Goal: Task Accomplishment & Management: Manage account settings

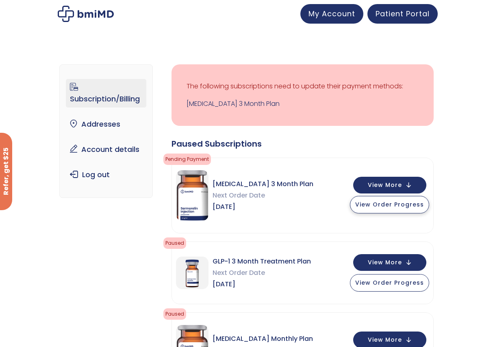
click at [395, 208] on span "View Order Progress" at bounding box center [389, 204] width 69 height 8
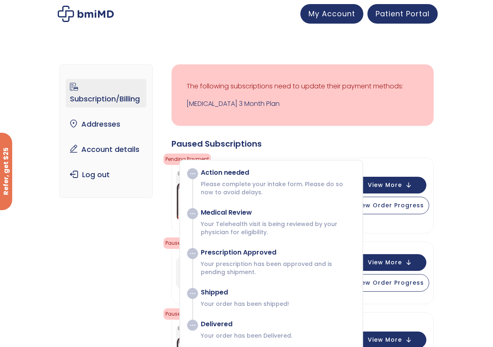
click at [401, 159] on div "Sermorelin 3 Month Plan Next Order Date Aug 24, 2025 View More View Order Progr…" at bounding box center [303, 195] width 262 height 75
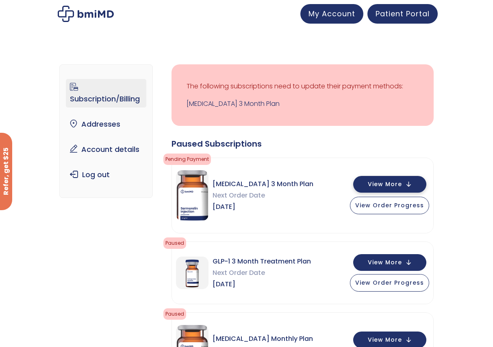
click at [381, 185] on span "View More" at bounding box center [385, 183] width 34 height 5
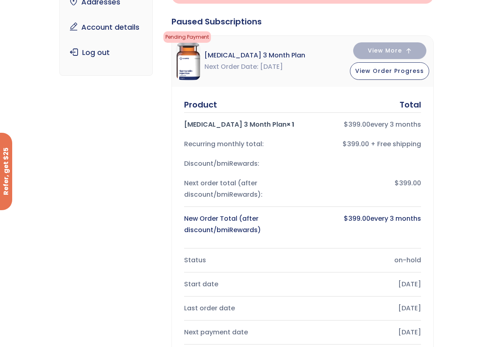
scroll to position [203, 0]
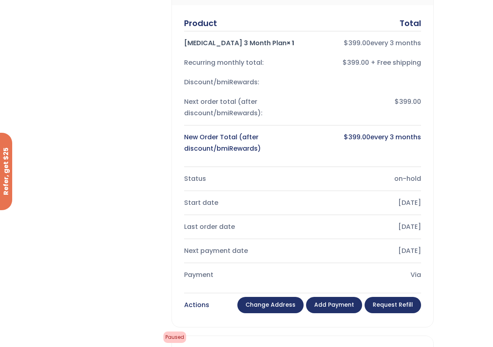
click at [329, 306] on link "Add payment" at bounding box center [334, 304] width 56 height 16
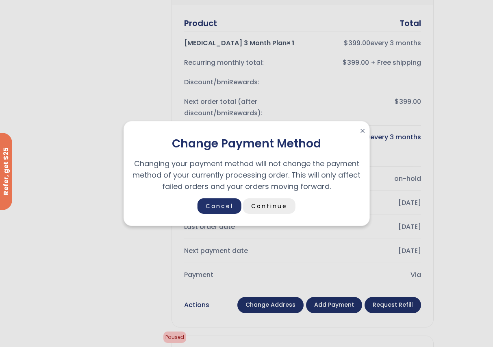
click at [287, 207] on link "Continue" at bounding box center [269, 205] width 52 height 15
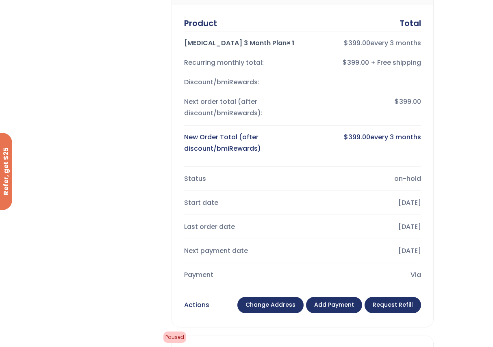
scroll to position [325, 0]
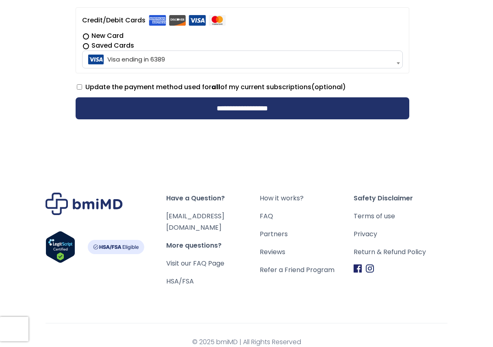
scroll to position [49, 0]
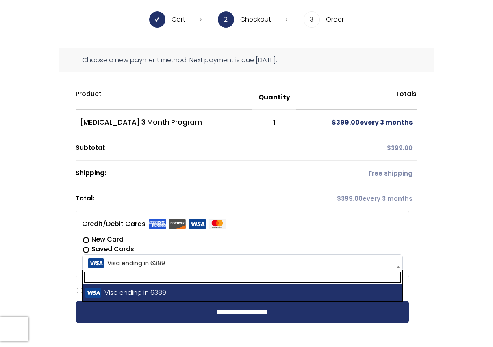
click at [153, 262] on span "Visa ending in 6389" at bounding box center [243, 262] width 316 height 17
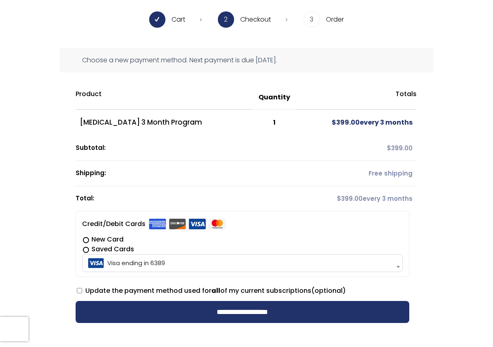
click at [153, 262] on span "Visa ending in 6389" at bounding box center [243, 262] width 316 height 17
click at [399, 267] on b at bounding box center [398, 267] width 3 height 2
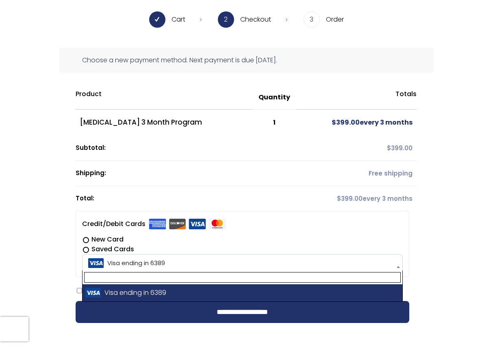
click at [399, 267] on b at bounding box center [398, 267] width 3 height 2
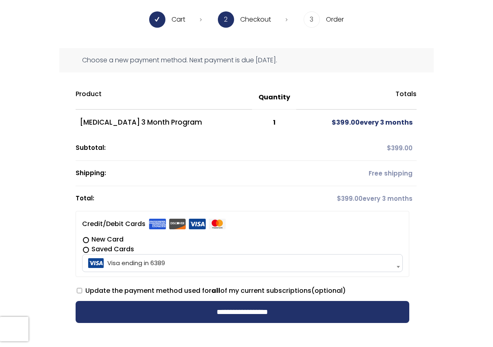
scroll to position [0, 0]
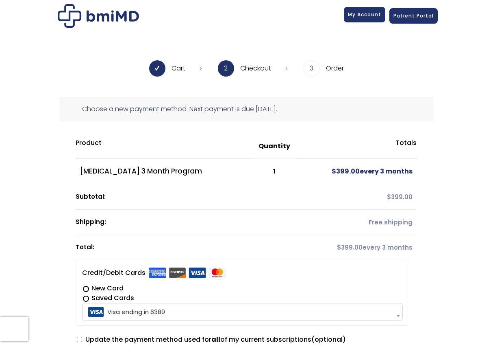
click at [363, 16] on span "My Account" at bounding box center [364, 14] width 33 height 7
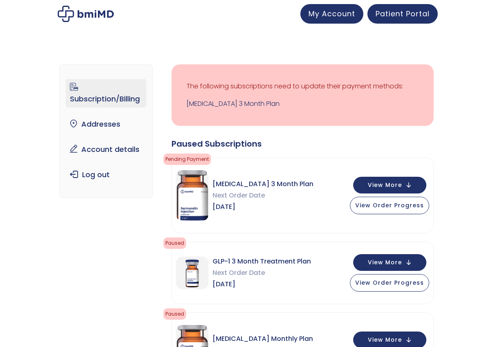
click at [118, 98] on link "Subscription/Billing" at bounding box center [106, 93] width 81 height 28
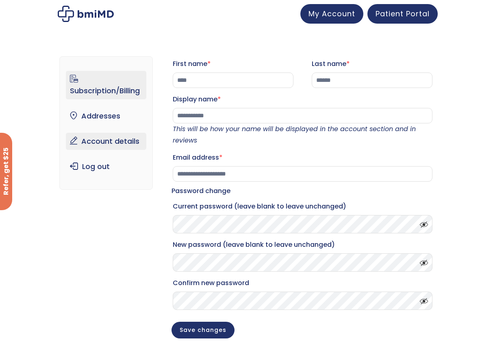
click at [124, 93] on link "Subscription/Billing" at bounding box center [106, 85] width 81 height 28
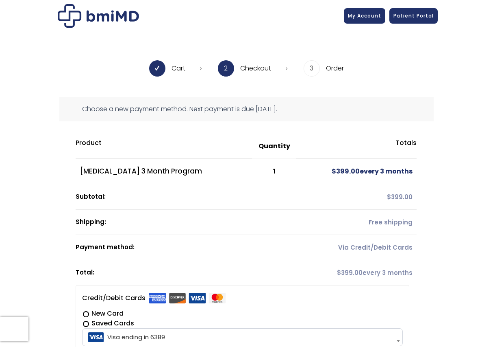
scroll to position [81, 0]
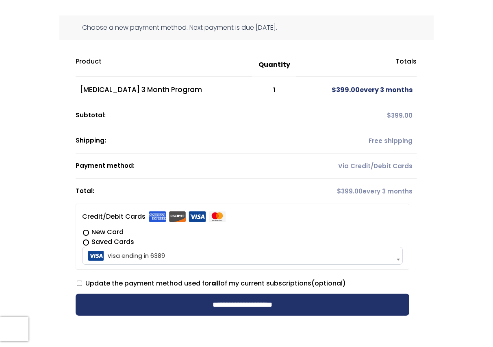
click at [105, 229] on label "New Card" at bounding box center [242, 232] width 321 height 10
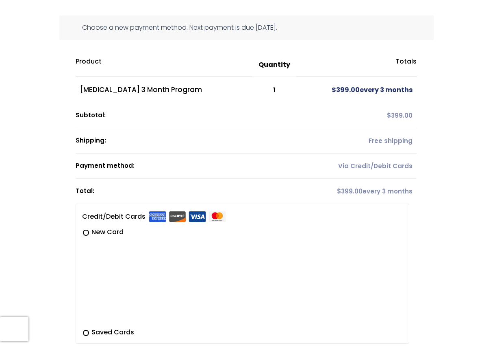
scroll to position [163, 0]
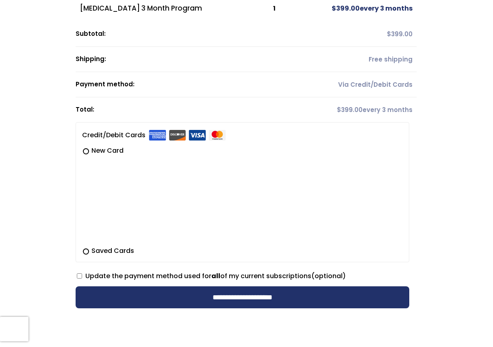
click at [87, 251] on label "Saved Cards" at bounding box center [242, 251] width 321 height 10
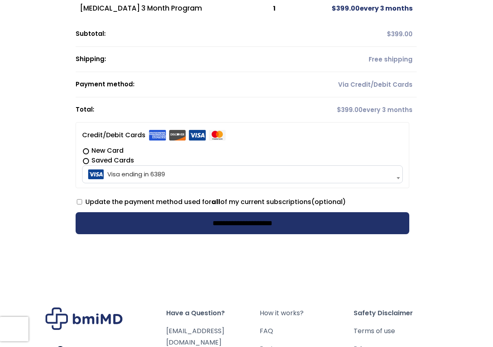
click at [218, 222] on input "**********" at bounding box center [243, 223] width 334 height 22
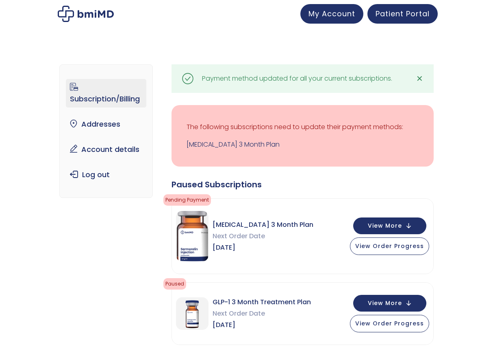
scroll to position [41, 0]
